Goal: Task Accomplishment & Management: Use online tool/utility

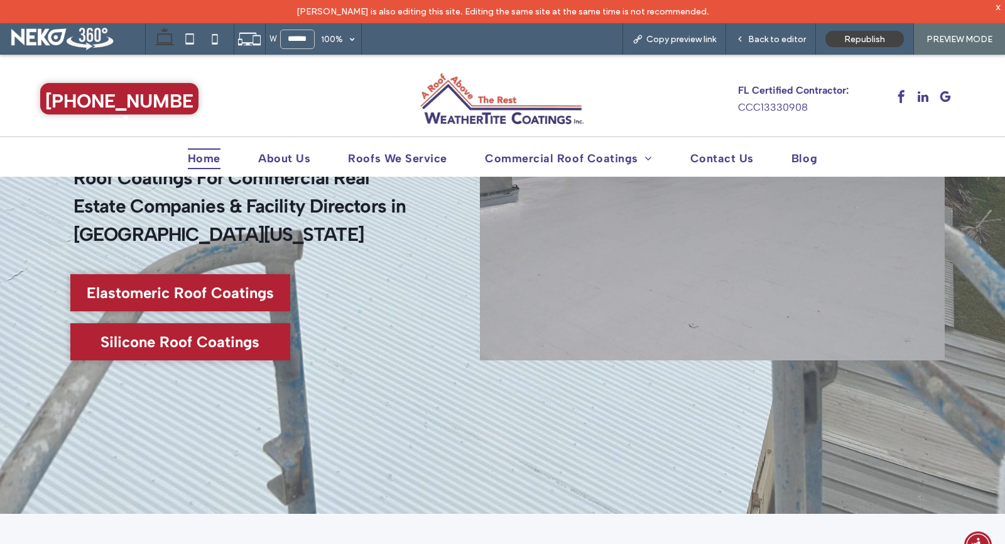
scroll to position [251, 0]
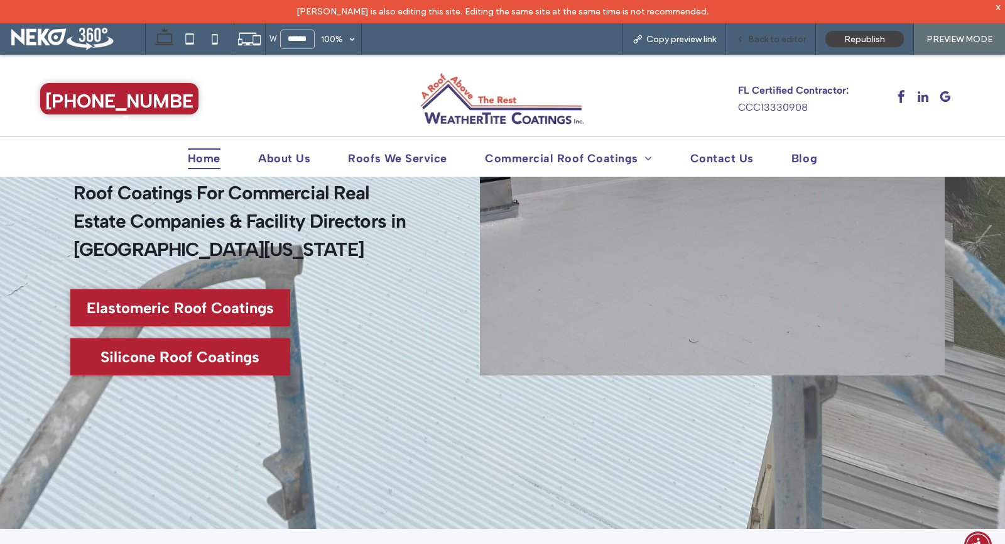
click at [779, 37] on span "Back to editor" at bounding box center [777, 39] width 58 height 11
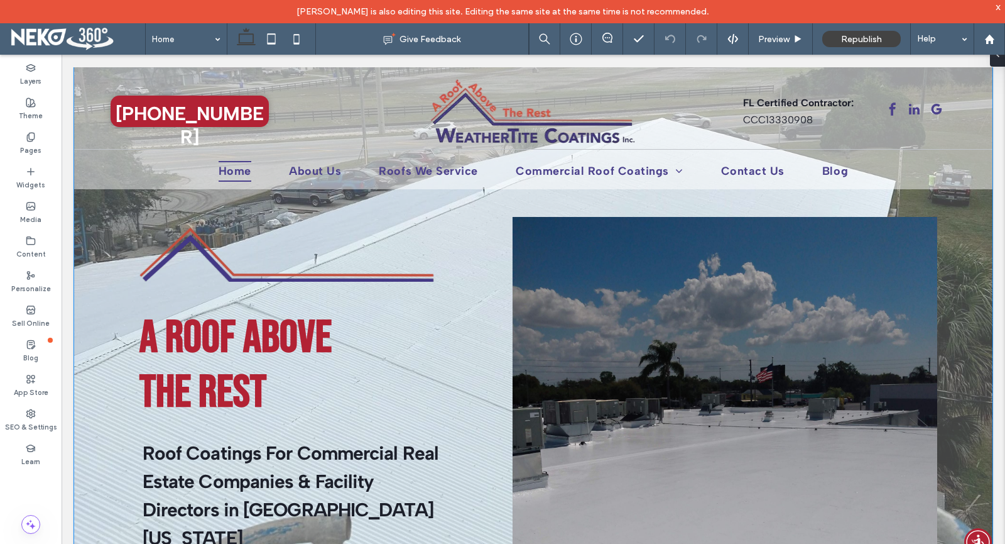
click at [480, 231] on div "A Roof above the rest Roof Coatings For Commercial Real Estate Companies & Faci…" at bounding box center [533, 440] width 919 height 747
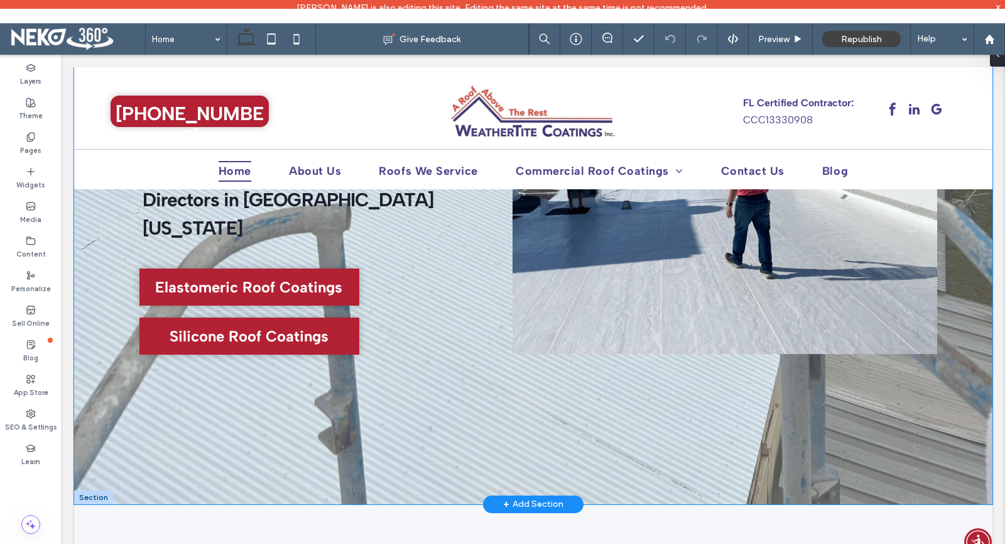
scroll to position [314, 0]
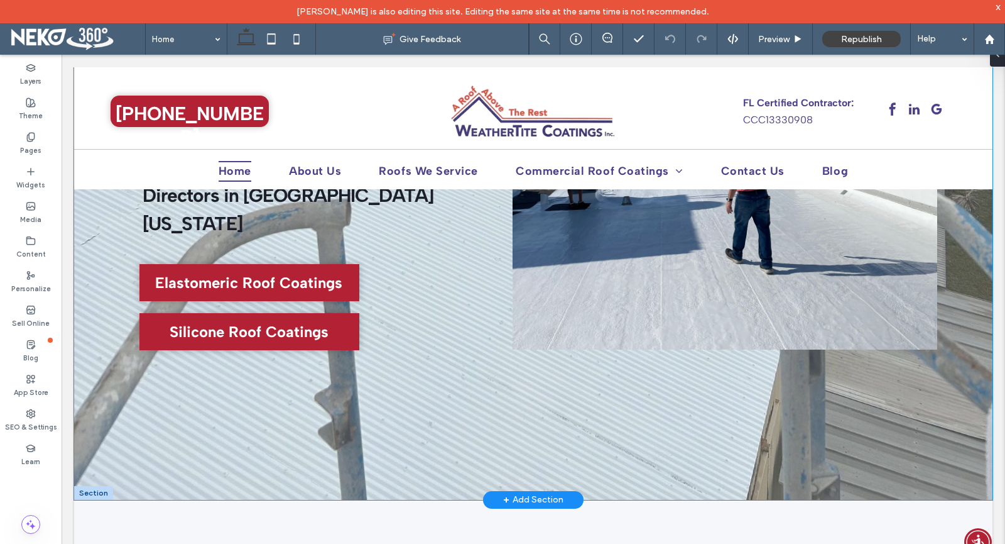
click at [417, 439] on div "A Roof above the rest Roof Coatings For Commercial Real Estate Companies & Faci…" at bounding box center [533, 126] width 919 height 747
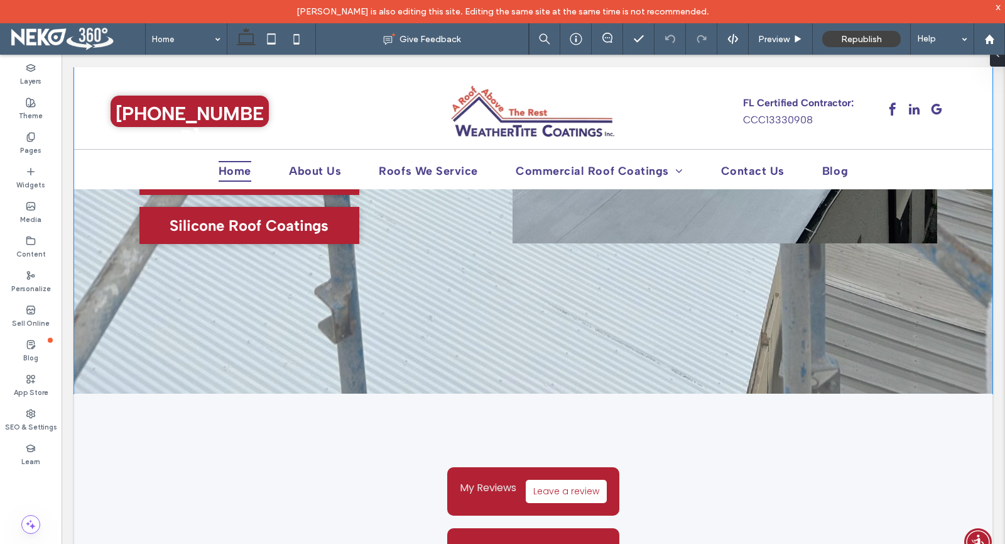
scroll to position [314, 0]
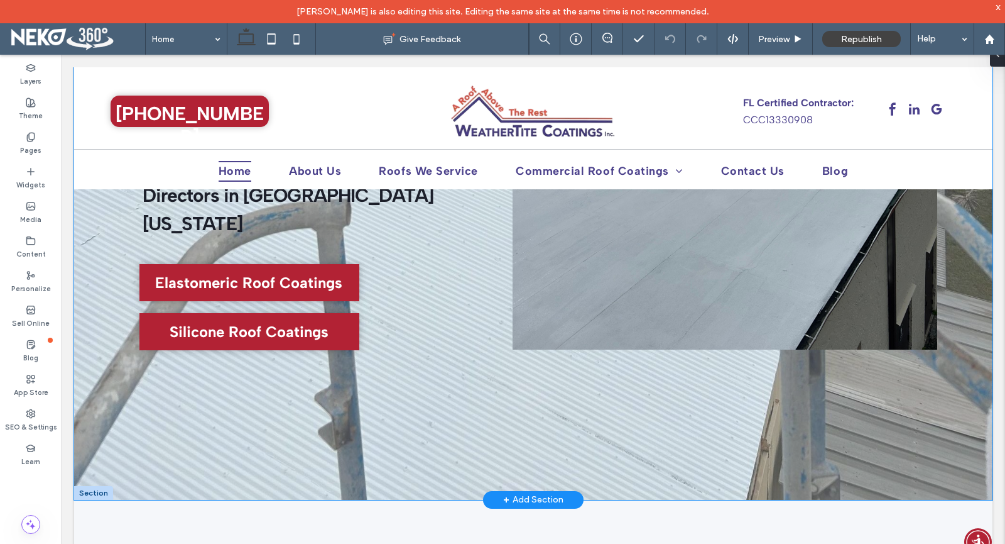
click at [265, 412] on div "A Roof above the rest Roof Coatings For Commercial Real Estate Companies & Faci…" at bounding box center [533, 126] width 919 height 747
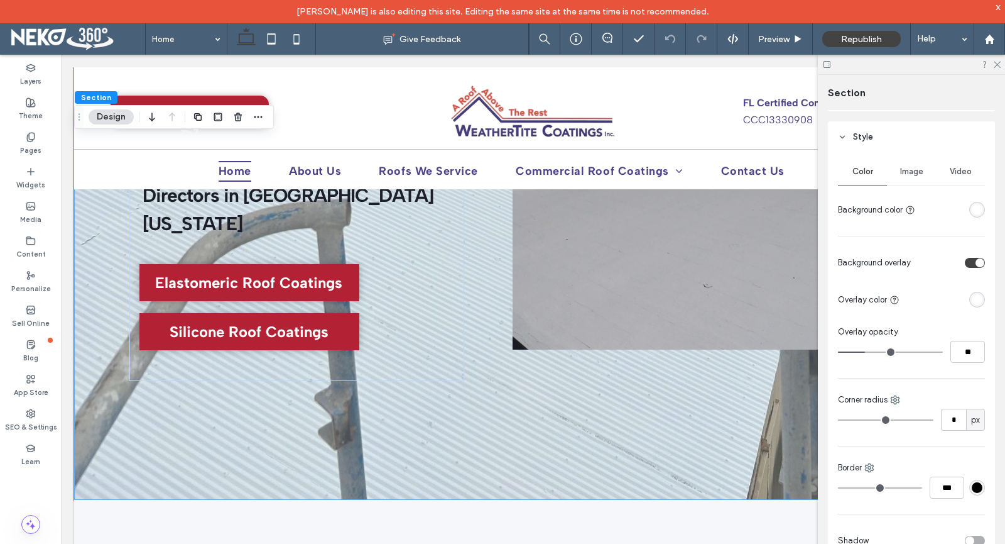
scroll to position [126, 0]
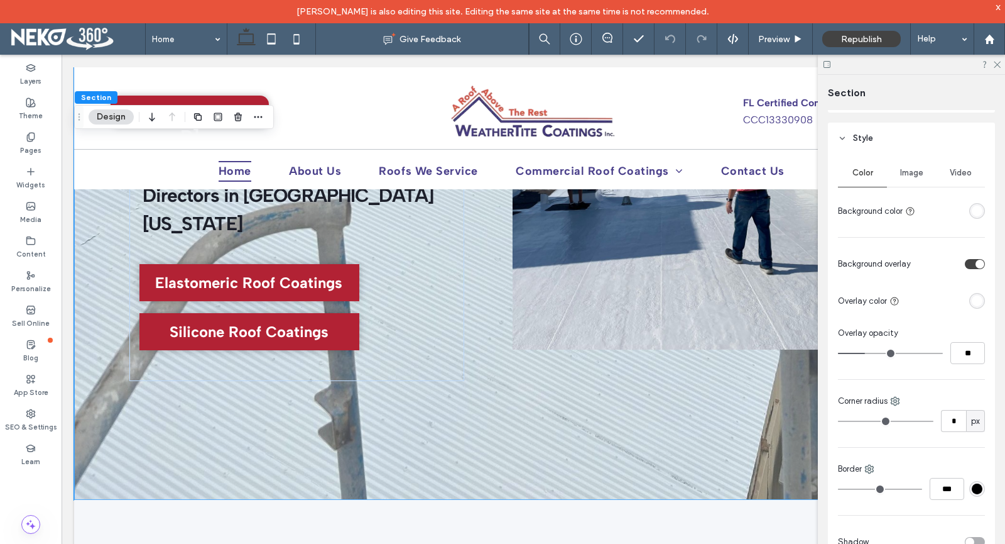
click at [916, 176] on span "Image" at bounding box center [911, 173] width 23 height 10
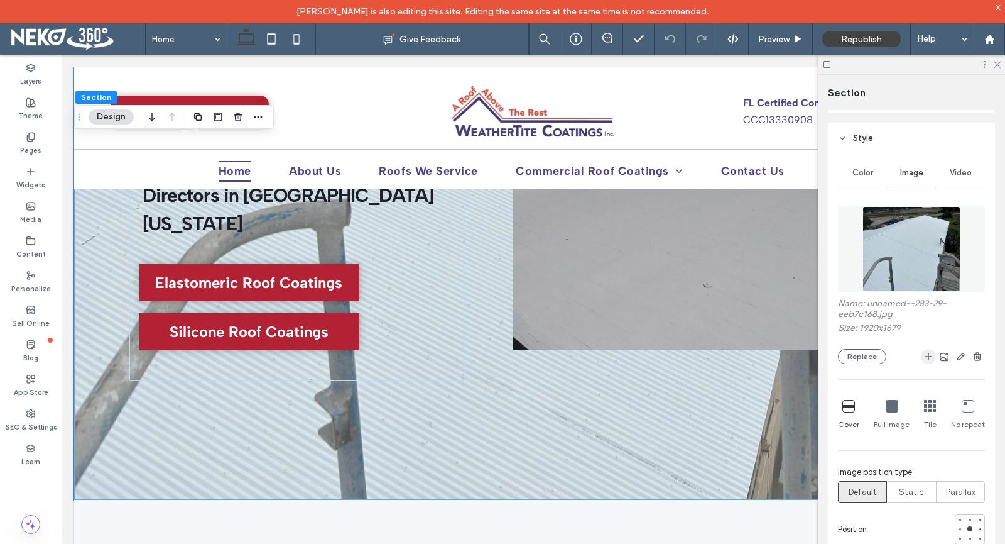
click at [924, 358] on icon "button" at bounding box center [929, 356] width 10 height 10
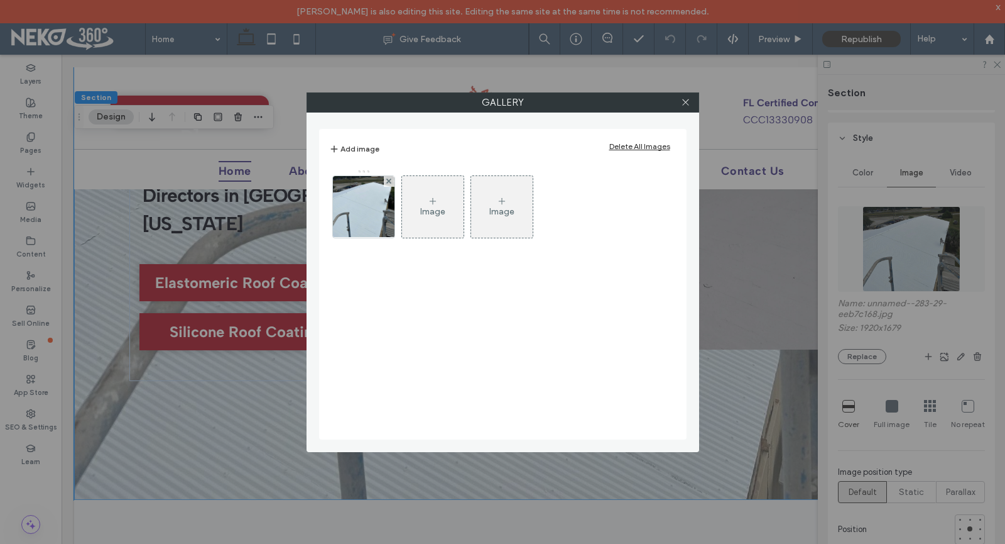
click at [439, 208] on div "Image" at bounding box center [432, 211] width 25 height 11
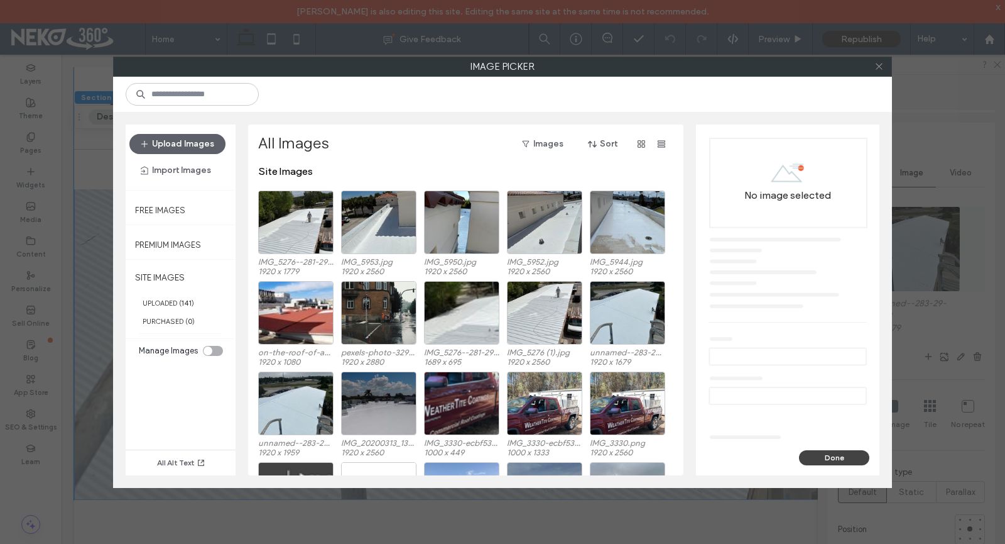
click at [882, 70] on icon at bounding box center [879, 66] width 9 height 9
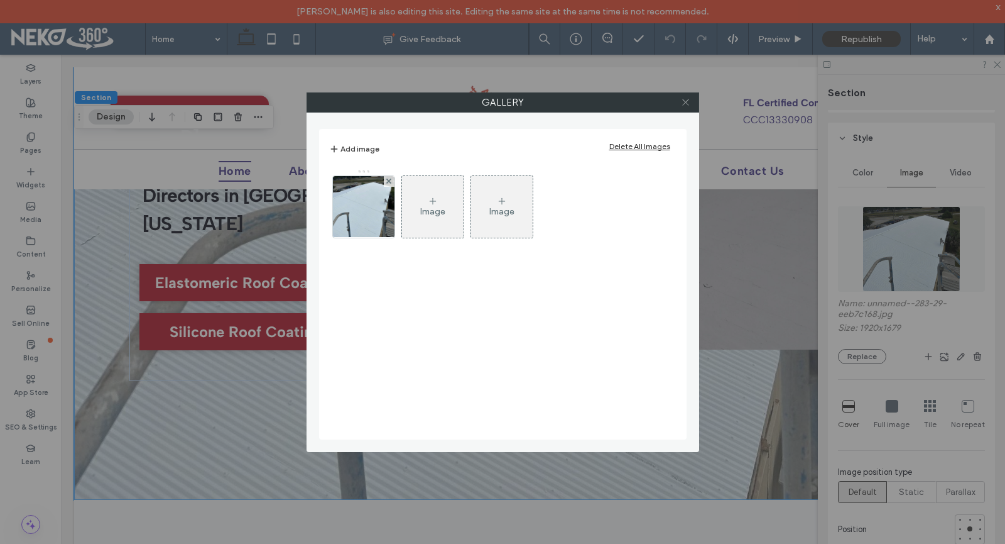
click at [690, 105] on icon at bounding box center [685, 101] width 9 height 9
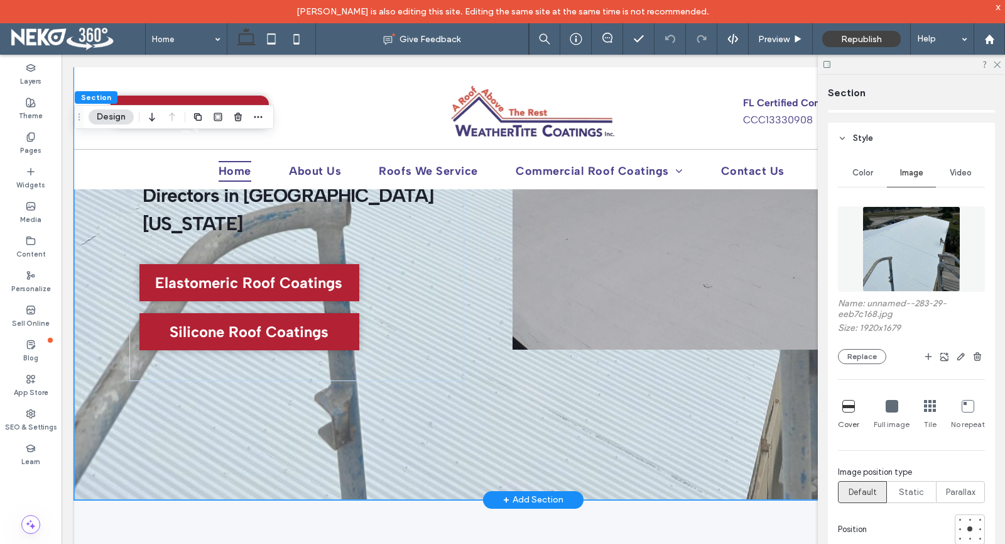
click at [638, 239] on div at bounding box center [725, 126] width 425 height 447
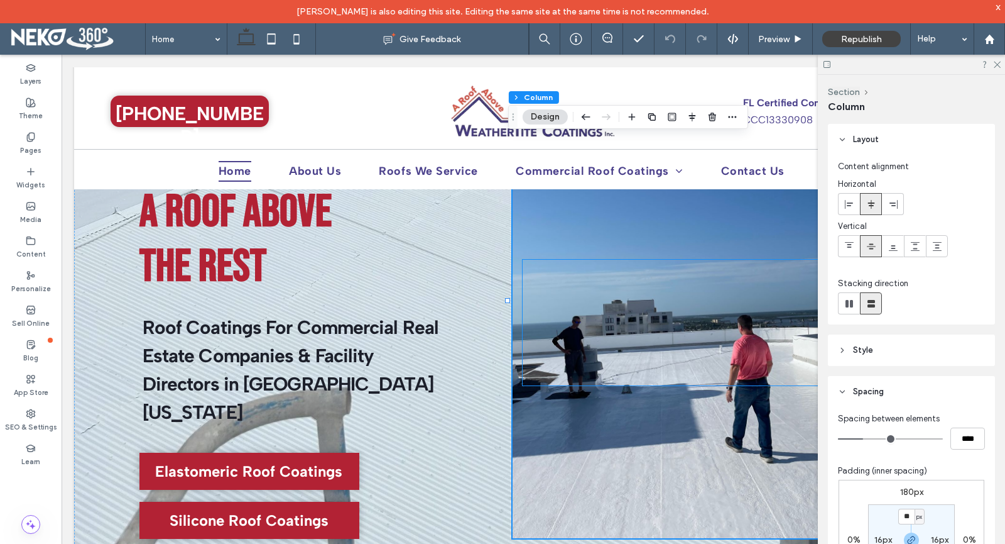
click at [601, 332] on div at bounding box center [725, 323] width 405 height 126
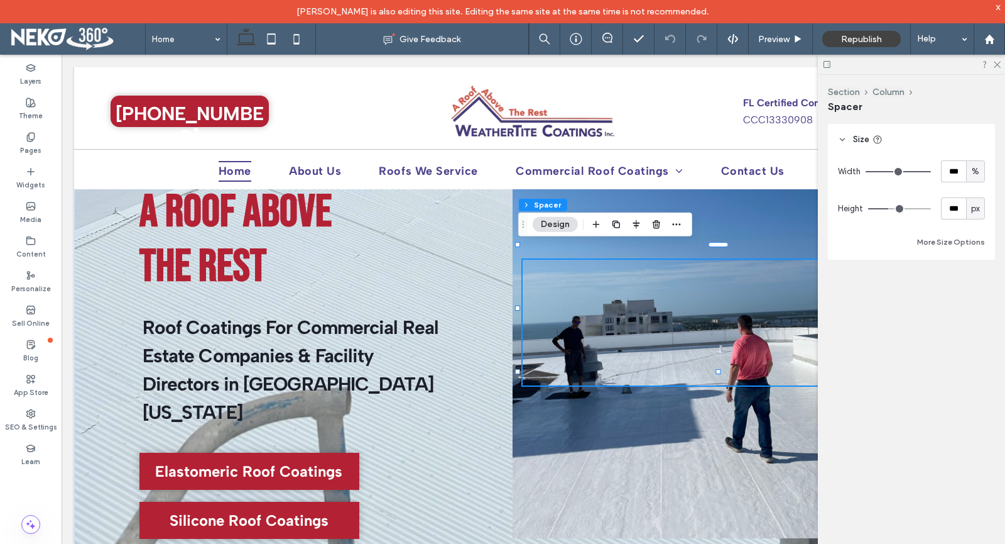
click at [572, 415] on div at bounding box center [725, 314] width 425 height 447
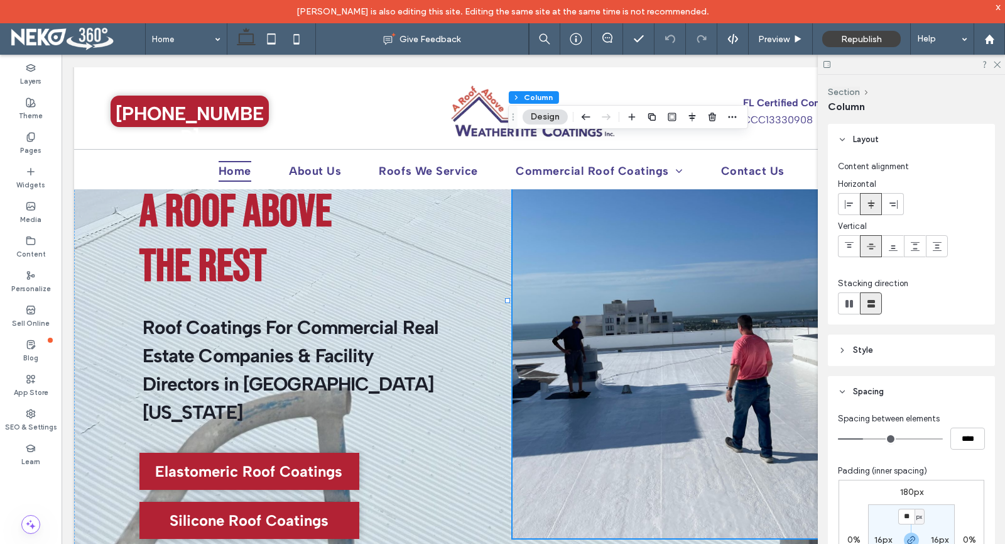
click at [555, 118] on button "Design" at bounding box center [545, 116] width 45 height 15
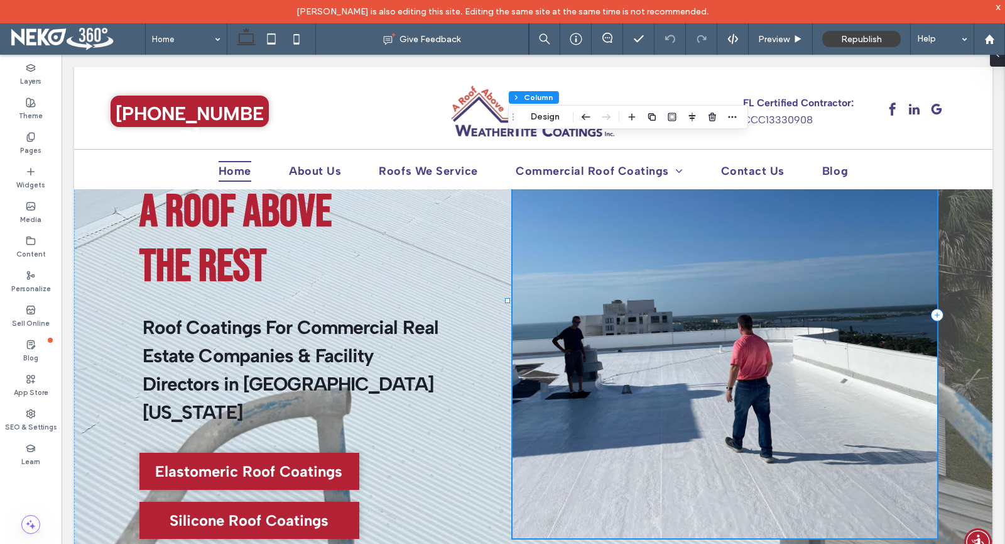
click at [537, 436] on div at bounding box center [725, 314] width 425 height 447
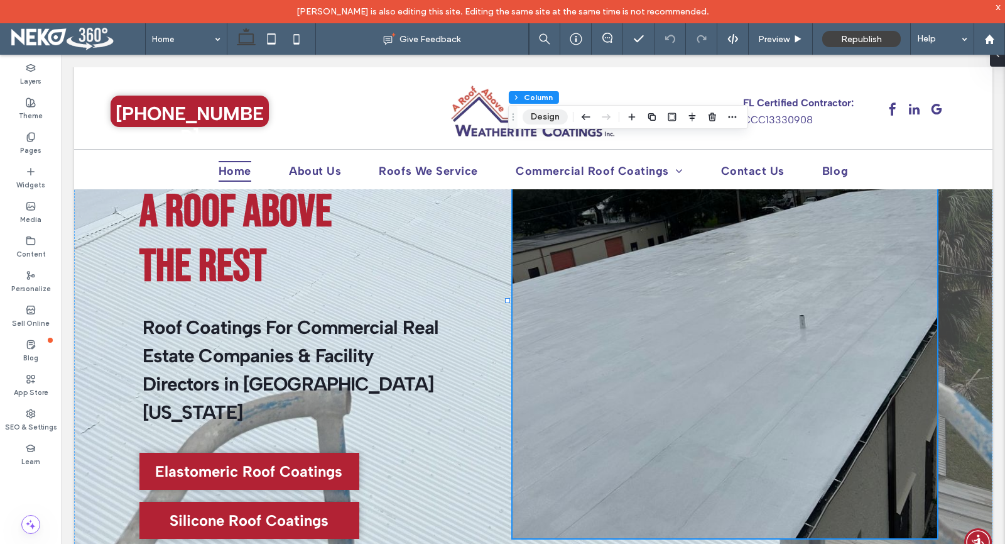
click at [566, 114] on button "Design" at bounding box center [545, 116] width 45 height 15
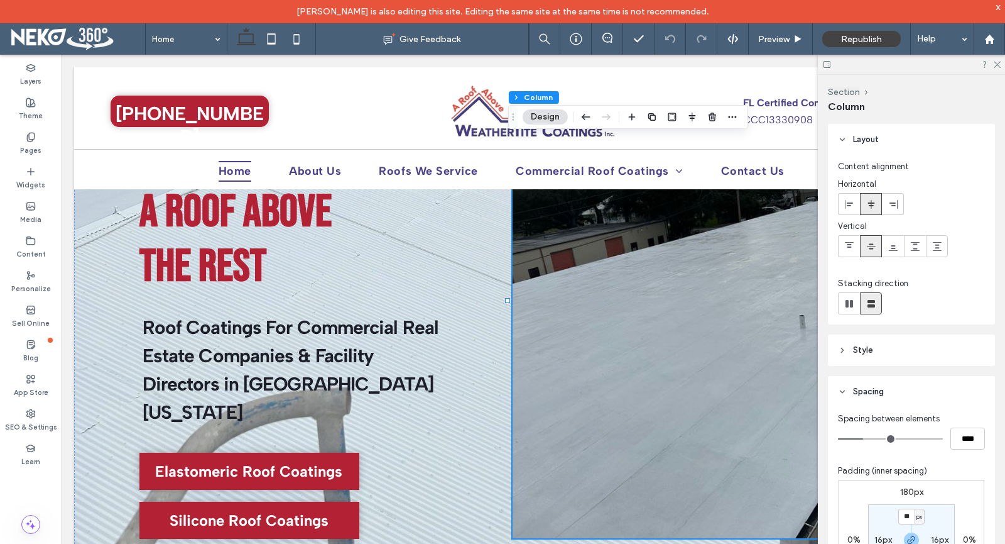
scroll to position [244, 0]
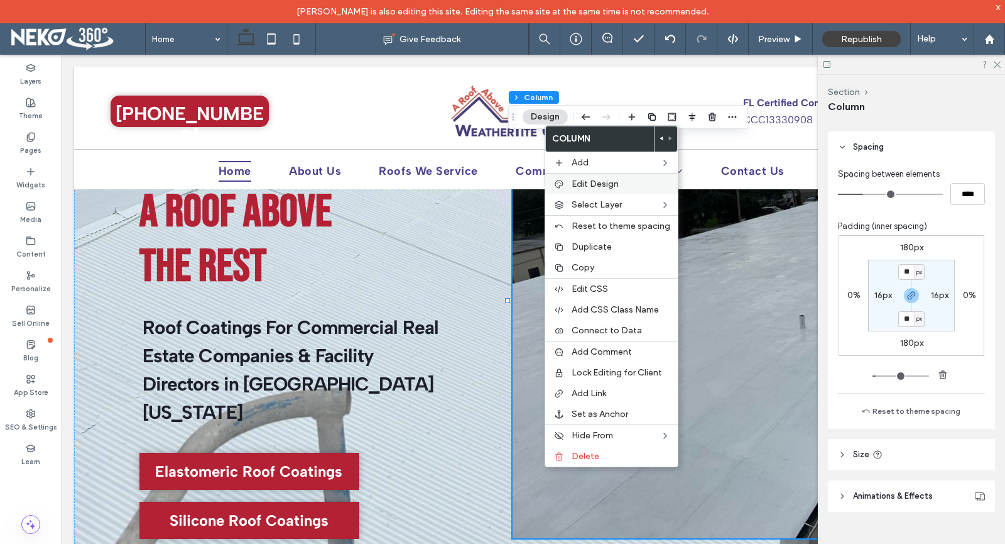
click at [603, 187] on span "Edit Design" at bounding box center [595, 183] width 47 height 11
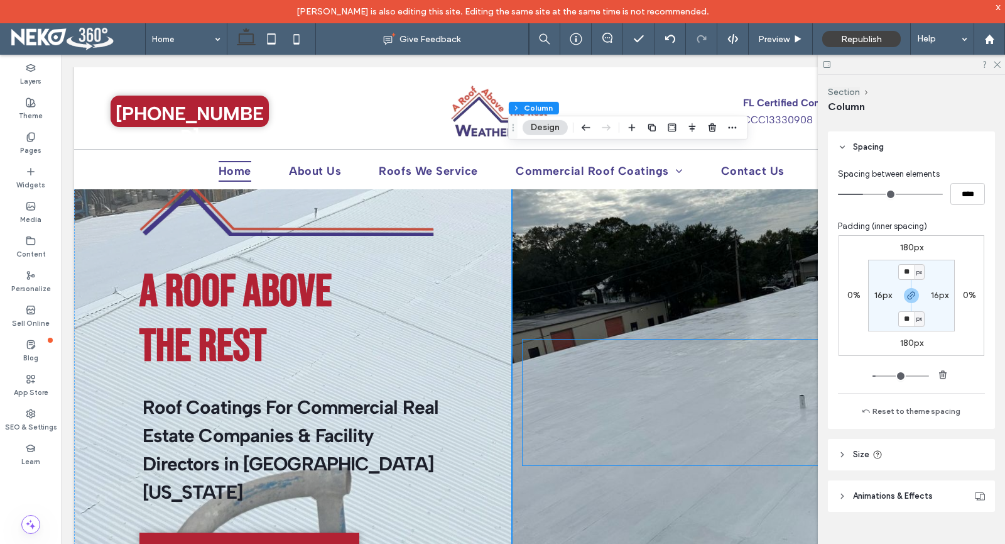
scroll to position [0, 0]
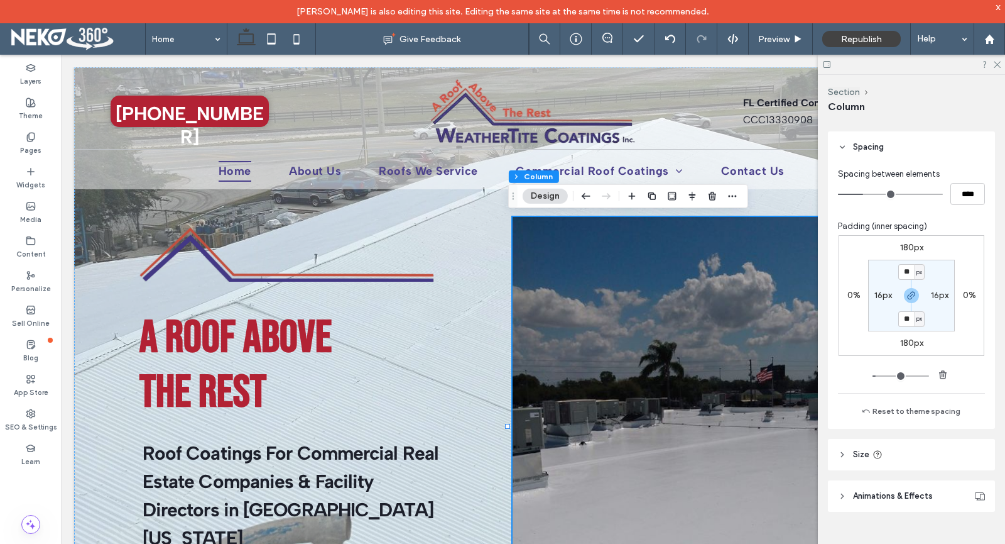
click at [842, 148] on use at bounding box center [843, 147] width 4 height 3
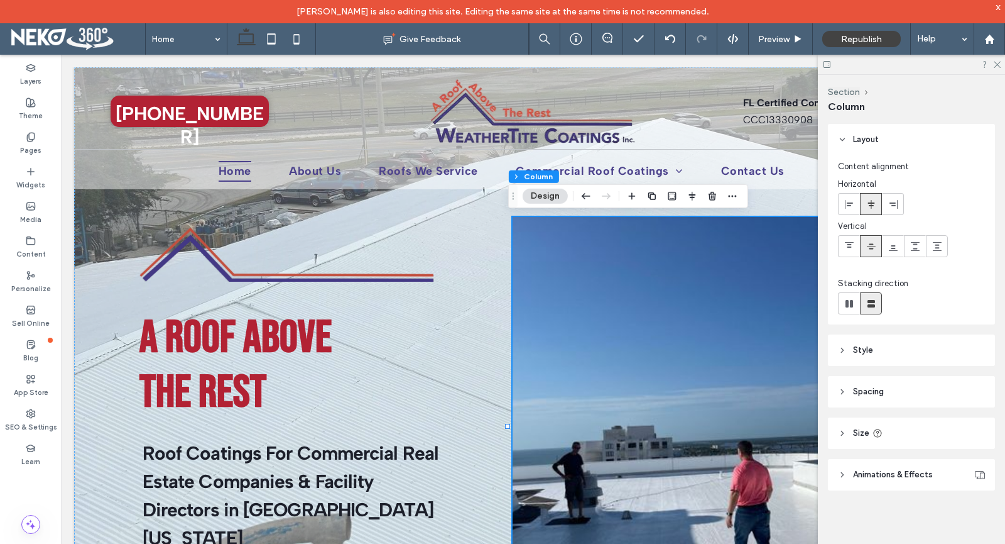
click at [874, 354] on header "Style" at bounding box center [911, 349] width 167 height 31
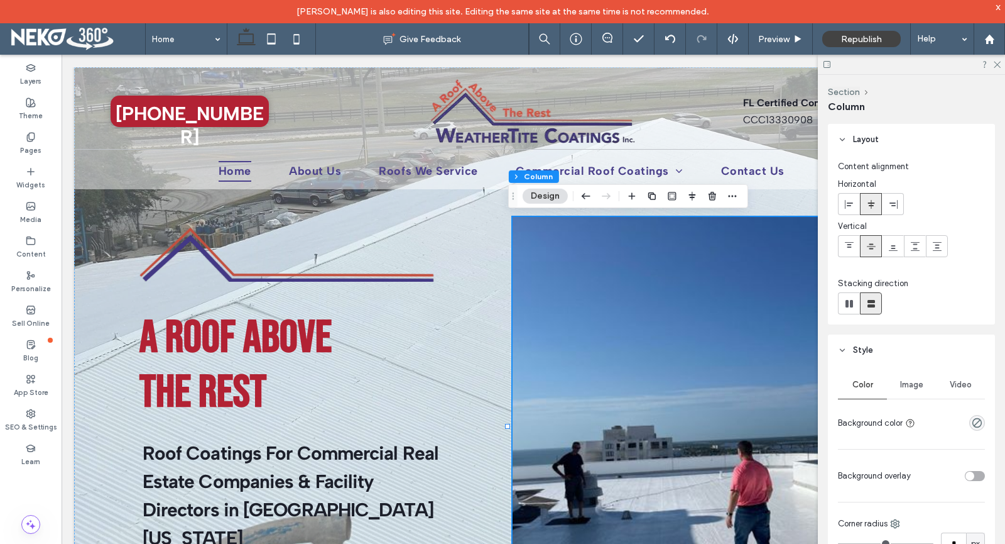
scroll to position [126, 0]
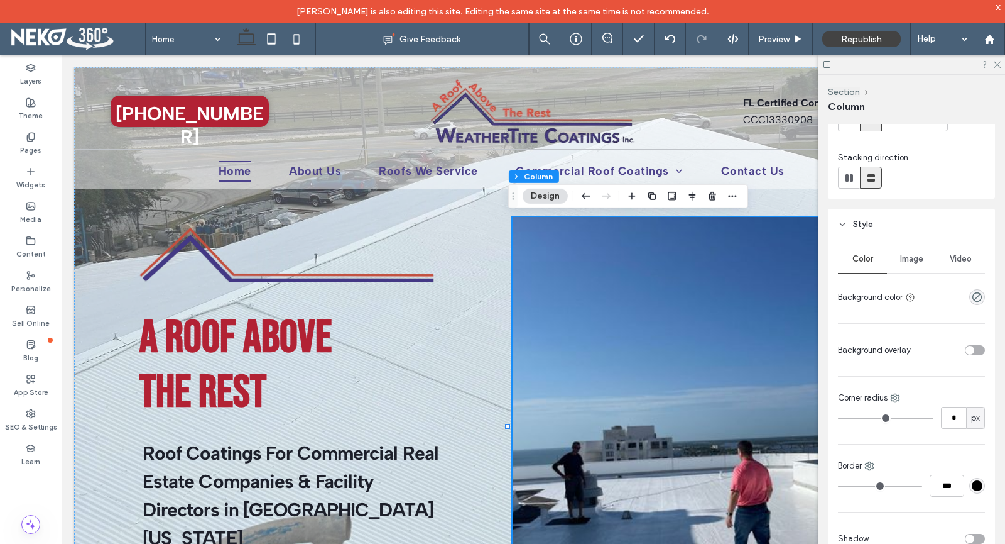
click at [916, 261] on span "Image" at bounding box center [911, 259] width 23 height 10
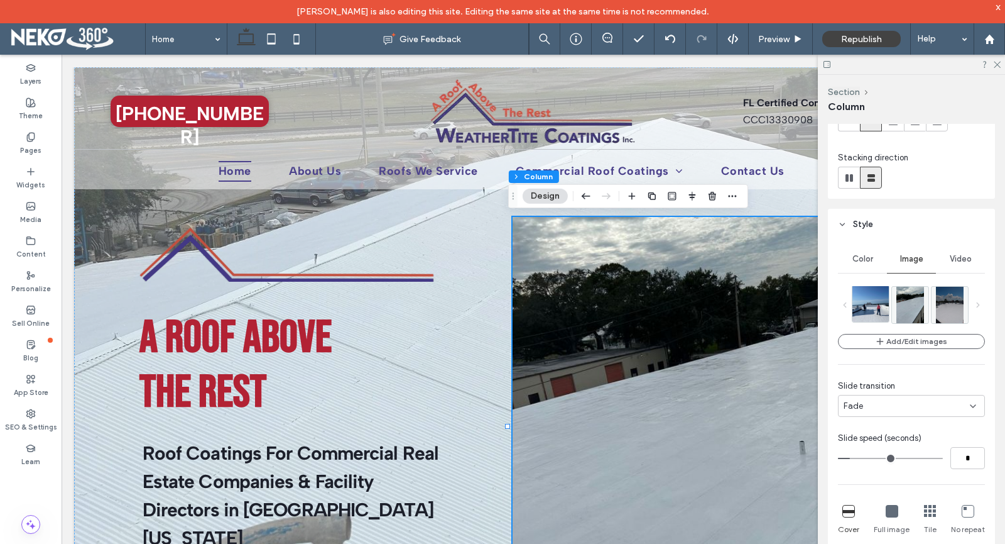
click at [875, 311] on img at bounding box center [877, 303] width 48 height 36
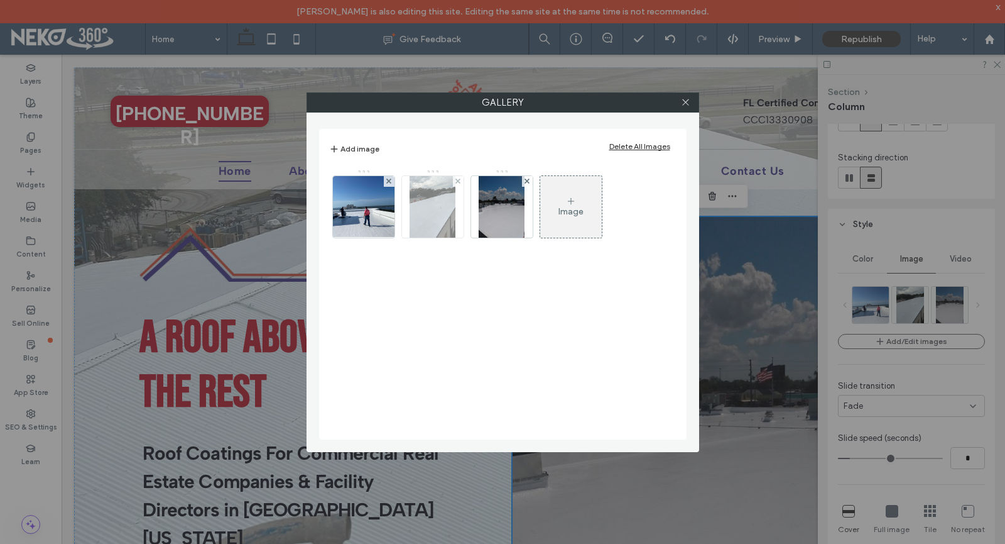
click at [428, 221] on img at bounding box center [433, 207] width 46 height 62
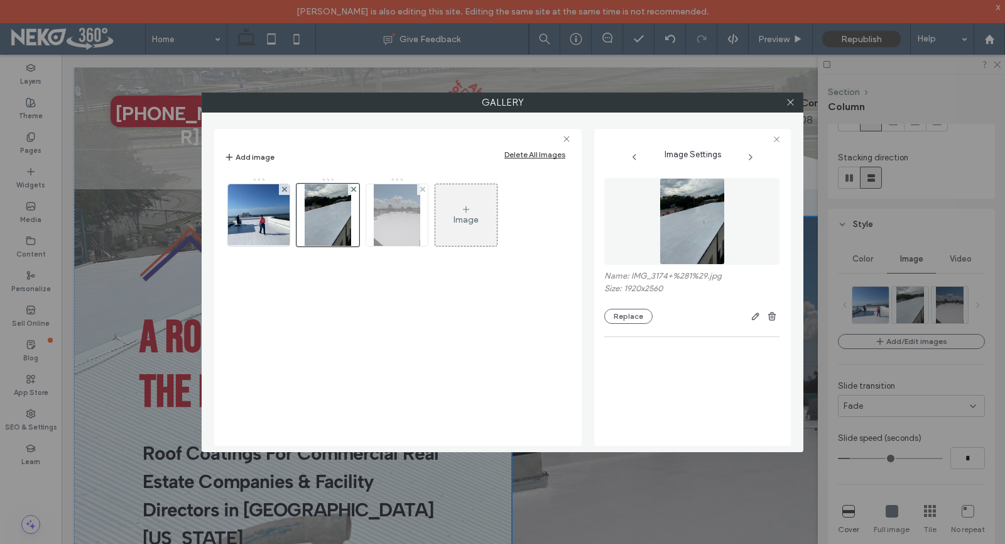
click at [395, 235] on img at bounding box center [397, 215] width 46 height 62
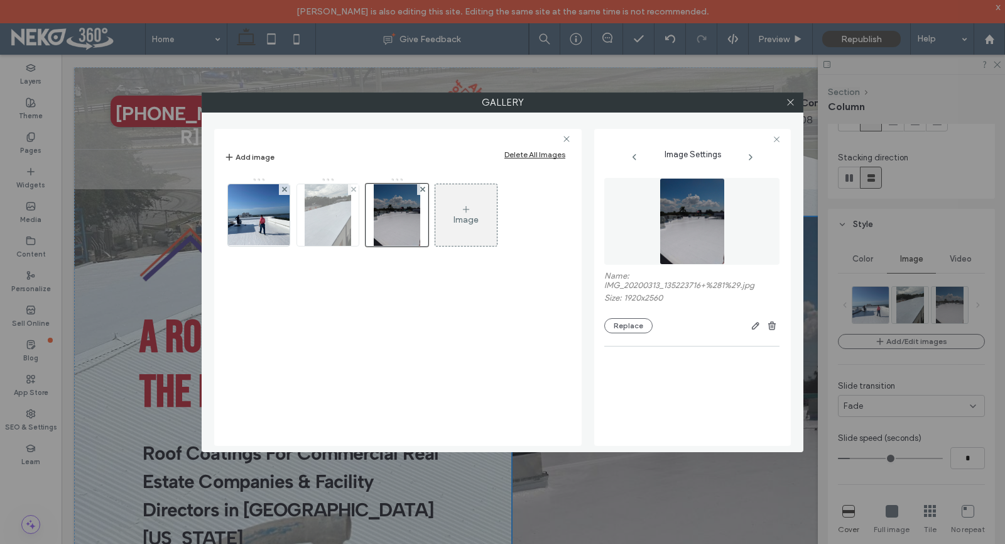
click at [332, 231] on img at bounding box center [328, 215] width 46 height 62
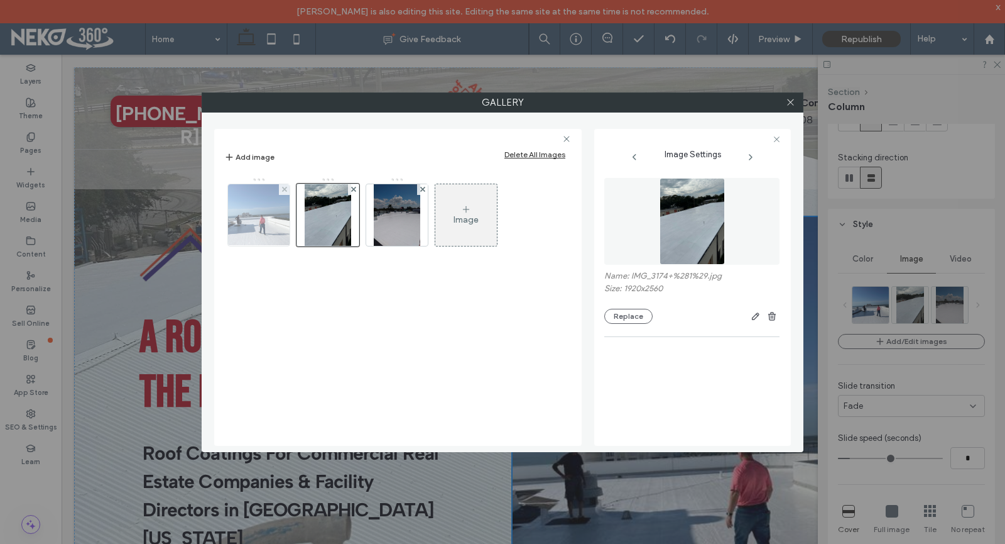
click at [264, 228] on img at bounding box center [259, 215] width 82 height 62
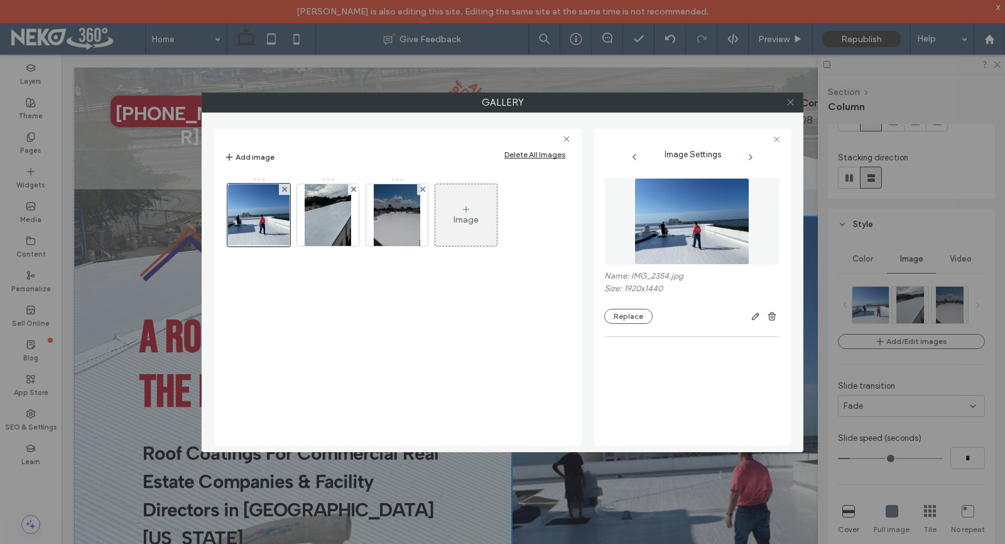
click at [793, 96] on span at bounding box center [790, 102] width 9 height 19
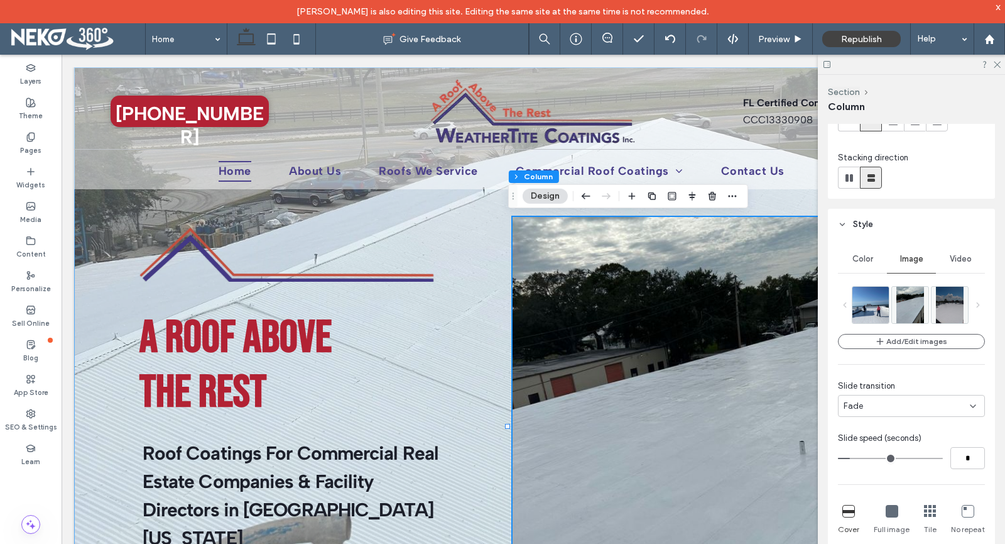
click at [112, 278] on div "A Roof above the rest Roof Coatings For Commercial Real Estate Companies & Faci…" at bounding box center [533, 440] width 919 height 747
